Goal: Task Accomplishment & Management: Complete application form

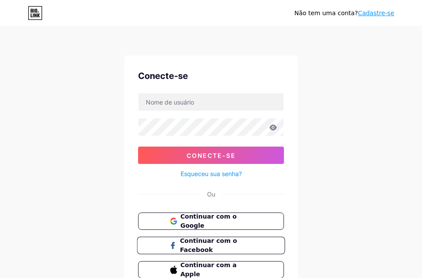
click at [211, 246] on span "Continuar com o Facebook" at bounding box center [216, 246] width 72 height 19
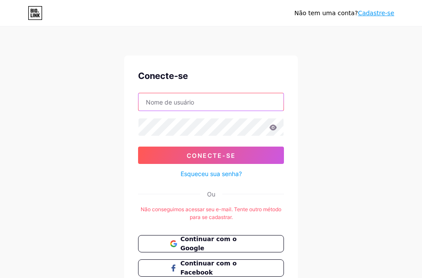
click at [191, 102] on input "text" at bounding box center [210, 101] width 145 height 17
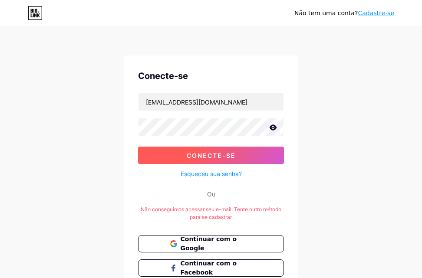
click at [193, 159] on font "Conecte-se" at bounding box center [211, 155] width 49 height 7
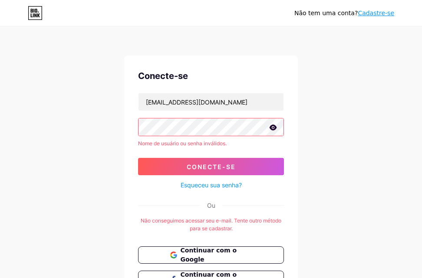
click at [274, 127] on icon at bounding box center [273, 128] width 8 height 6
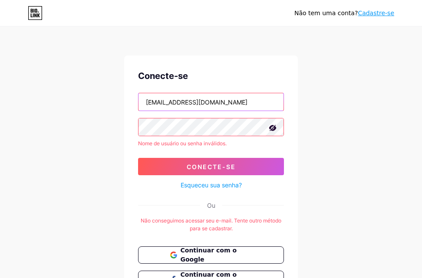
click at [211, 95] on input "[EMAIL_ADDRESS][DOMAIN_NAME]" at bounding box center [210, 101] width 145 height 17
type input "l"
click at [138, 158] on button "Conecte-se" at bounding box center [211, 166] width 146 height 17
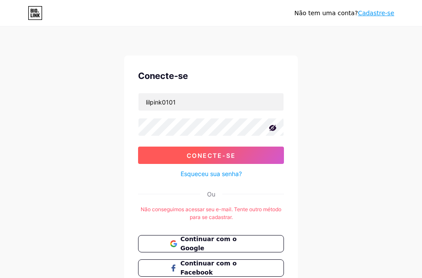
click at [182, 151] on button "Conecte-se" at bounding box center [211, 155] width 146 height 17
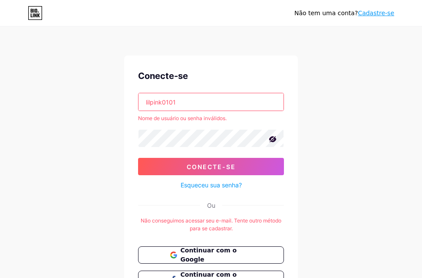
click at [181, 106] on input "lilpink0101" at bounding box center [210, 101] width 145 height 17
type input "l"
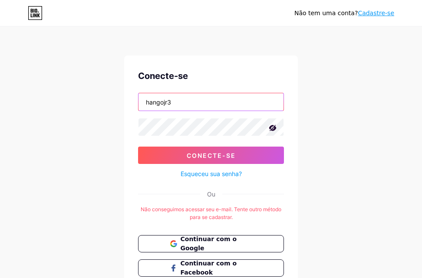
type input "hangojr3"
click at [138, 147] on button "Conecte-se" at bounding box center [211, 155] width 146 height 17
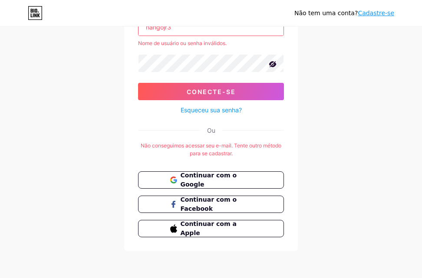
scroll to position [76, 0]
